Goal: Find specific page/section

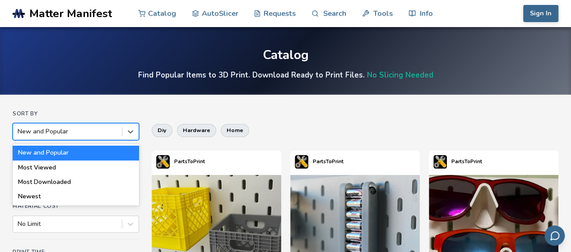
click at [117, 133] on div at bounding box center [68, 131] width 100 height 9
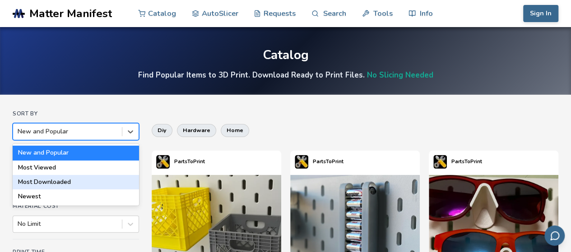
click at [78, 179] on div "Most Downloaded" at bounding box center [76, 182] width 126 height 14
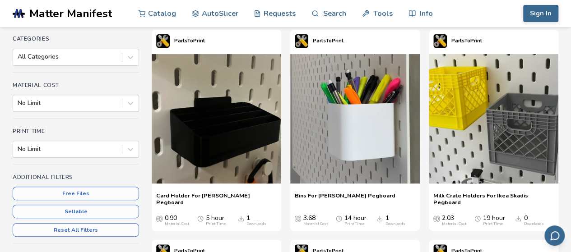
scroll to position [135, 0]
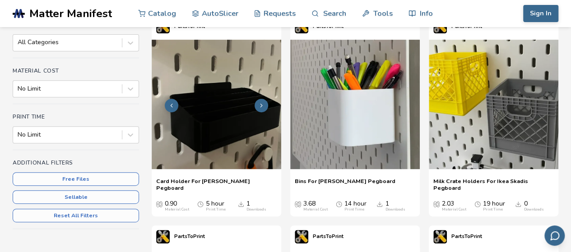
click at [262, 104] on icon at bounding box center [261, 106] width 6 height 6
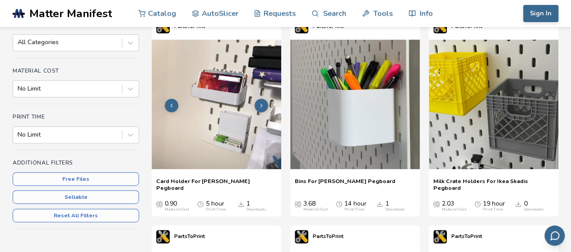
click at [262, 104] on icon at bounding box center [261, 106] width 6 height 6
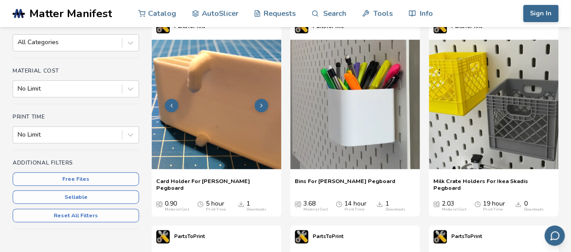
click at [262, 104] on icon at bounding box center [261, 106] width 6 height 6
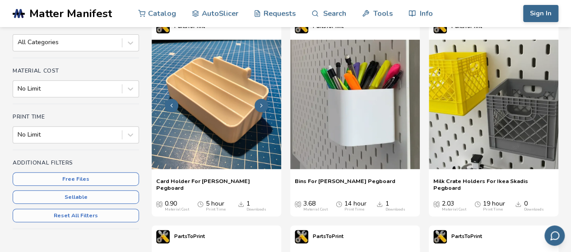
click at [262, 104] on icon at bounding box center [261, 106] width 6 height 6
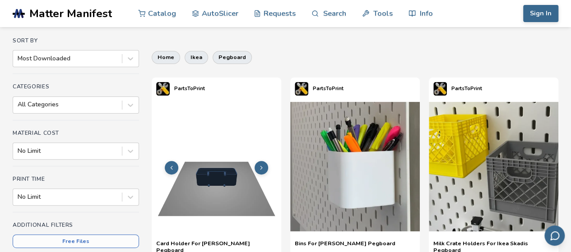
scroll to position [0, 0]
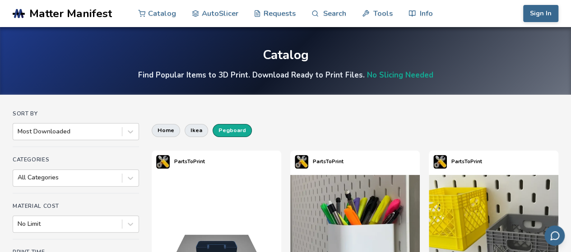
click at [225, 134] on button "pegboard" at bounding box center [232, 130] width 39 height 13
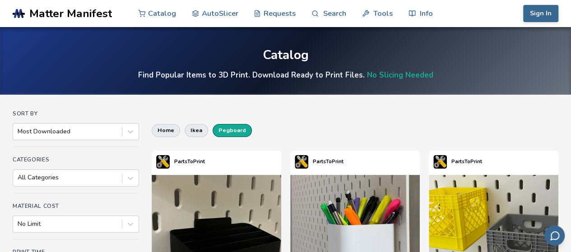
click at [60, 13] on span "Matter Manifest" at bounding box center [70, 13] width 83 height 13
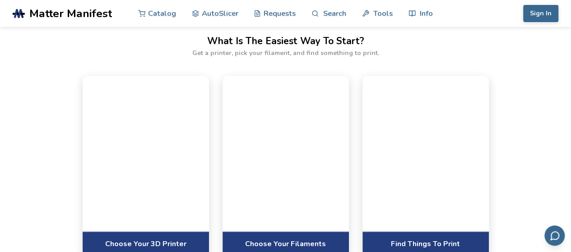
scroll to position [542, 0]
